Goal: Task Accomplishment & Management: Use online tool/utility

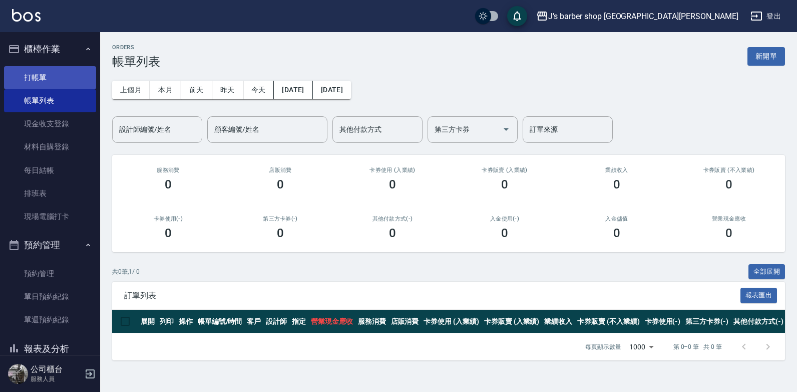
drag, startPoint x: 42, startPoint y: 77, endPoint x: 57, endPoint y: 84, distance: 16.6
click at [43, 77] on link "打帳單" at bounding box center [50, 77] width 92 height 23
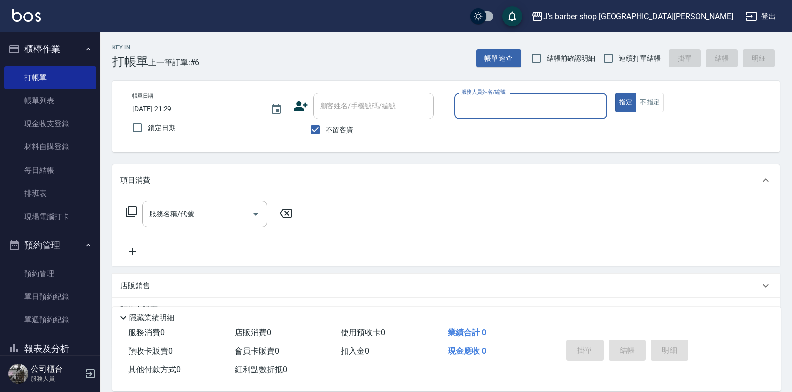
click at [475, 106] on input "服務人員姓名/編號" at bounding box center [531, 106] width 144 height 18
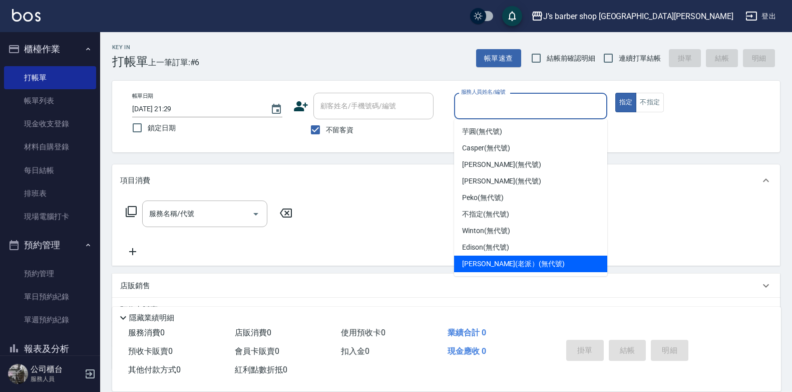
click at [495, 268] on span "[PERSON_NAME](老派） (無代號)" at bounding box center [513, 263] width 103 height 11
type input "[PERSON_NAME](老派）(無代號)"
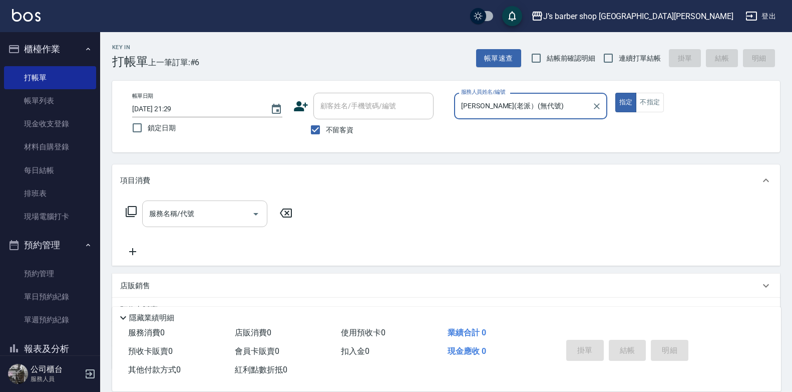
click at [190, 214] on input "服務名稱/代號" at bounding box center [197, 214] width 101 height 18
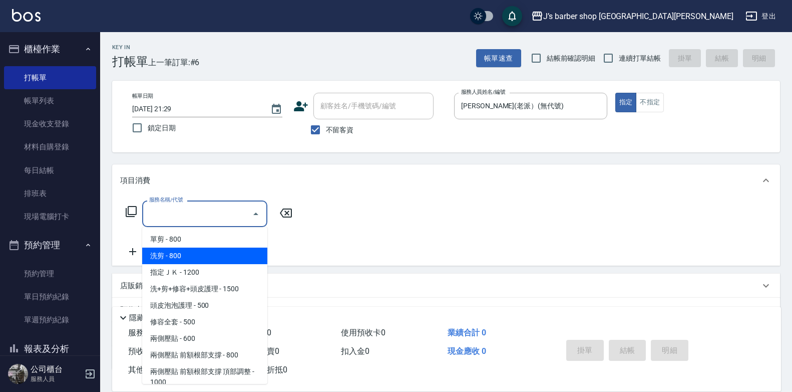
click at [187, 251] on span "洗剪 - 800" at bounding box center [204, 255] width 125 height 17
type input "洗剪(101)"
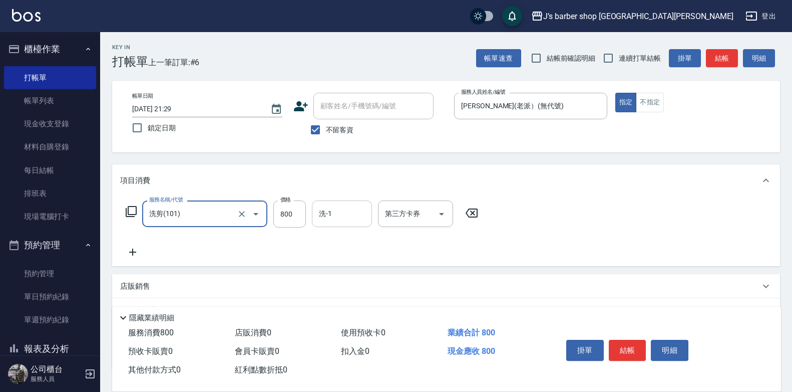
click at [349, 209] on input "洗-1" at bounding box center [341, 214] width 51 height 18
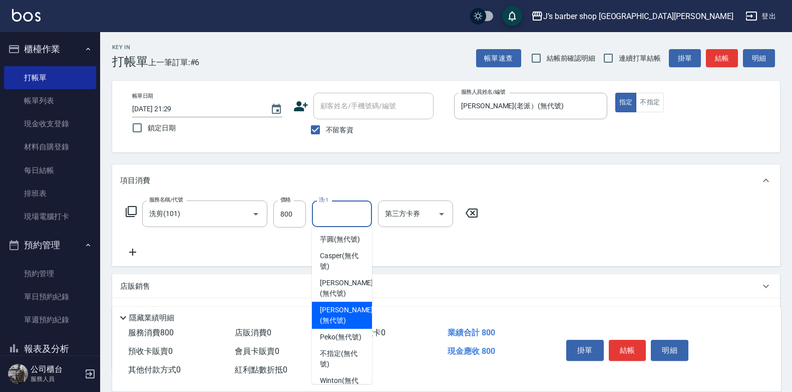
scroll to position [143, 0]
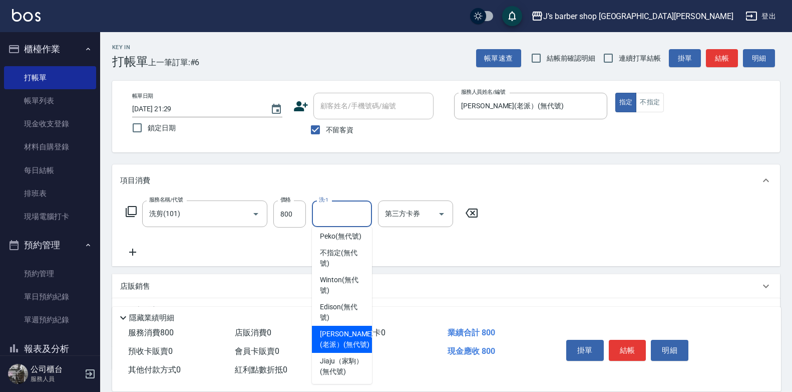
click at [339, 328] on span "[PERSON_NAME](老派） (無代號)" at bounding box center [346, 338] width 53 height 21
type input "[PERSON_NAME](老派）(無代號)"
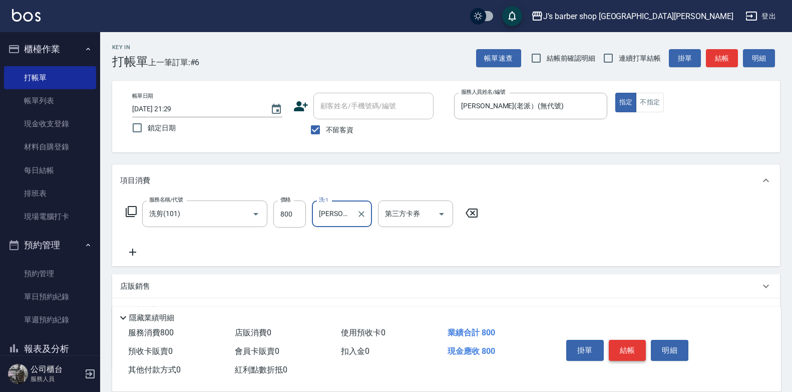
click at [625, 349] on button "結帳" at bounding box center [628, 349] width 38 height 21
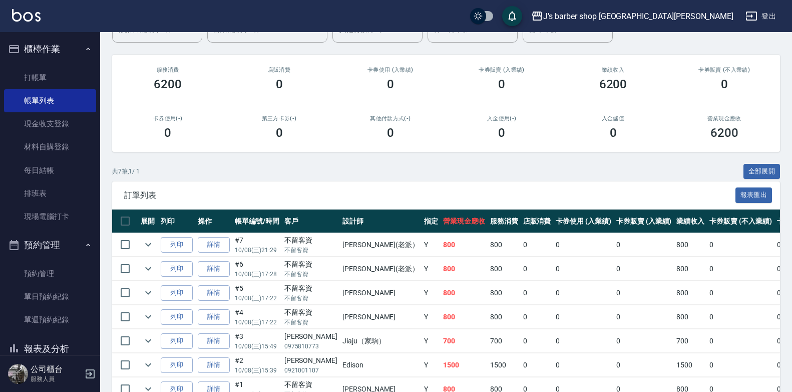
scroll to position [150, 0]
